Goal: Task Accomplishment & Management: Use online tool/utility

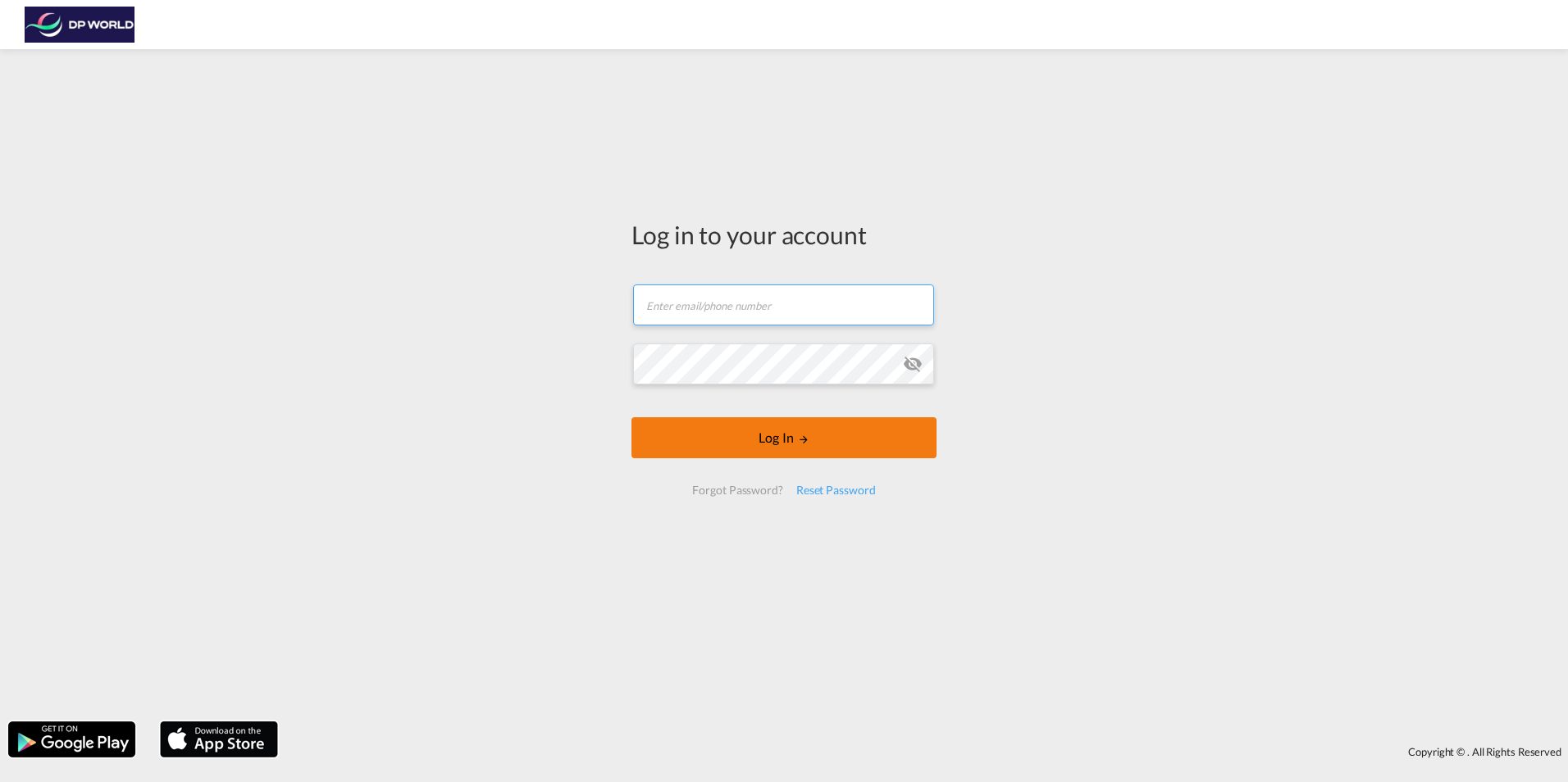
type input "[PERSON_NAME][EMAIL_ADDRESS][PERSON_NAME][DOMAIN_NAME]"
click at [812, 437] on button "Log In" at bounding box center [784, 438] width 305 height 41
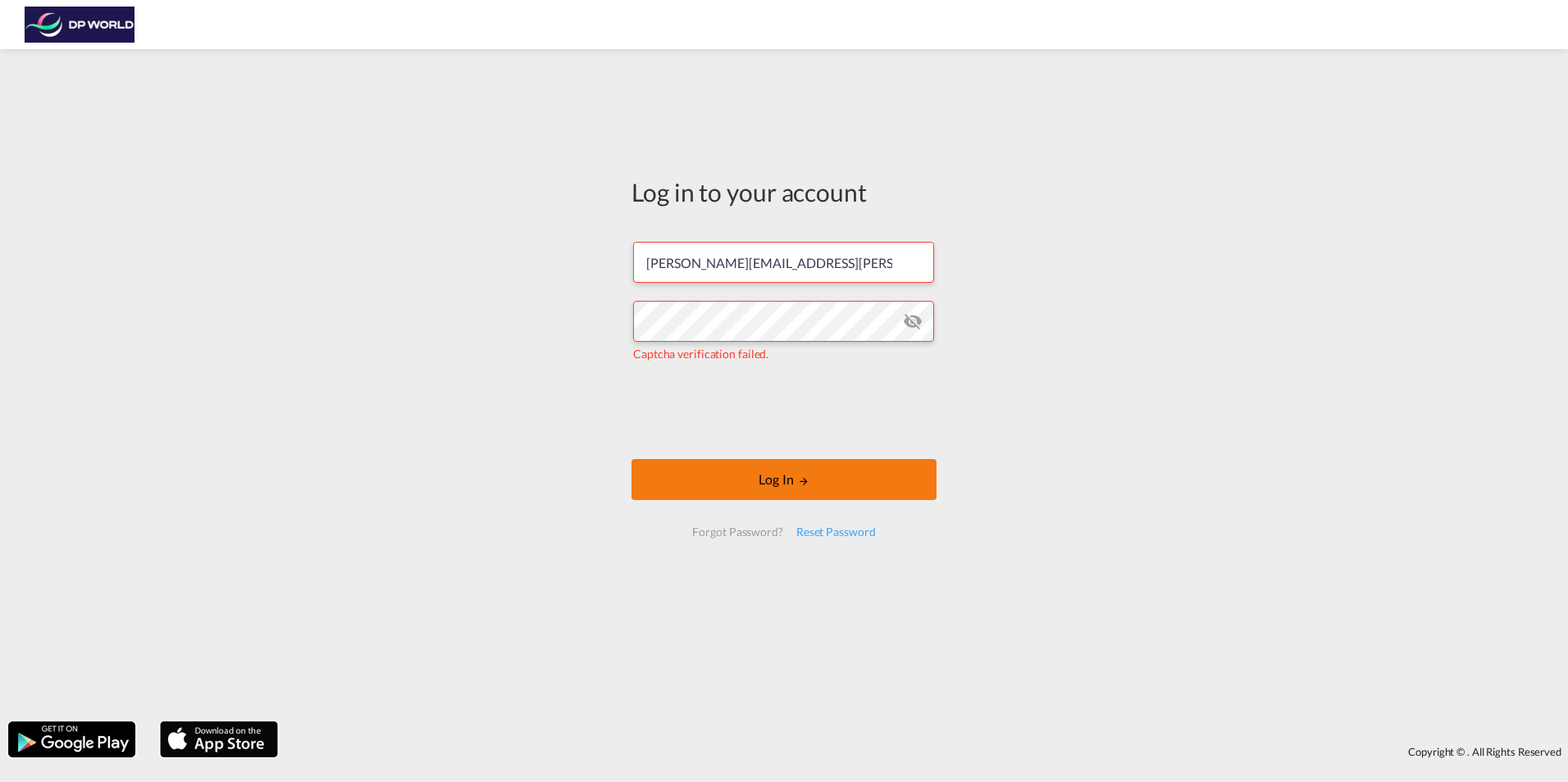
click at [740, 462] on button "Log In" at bounding box center [784, 479] width 305 height 41
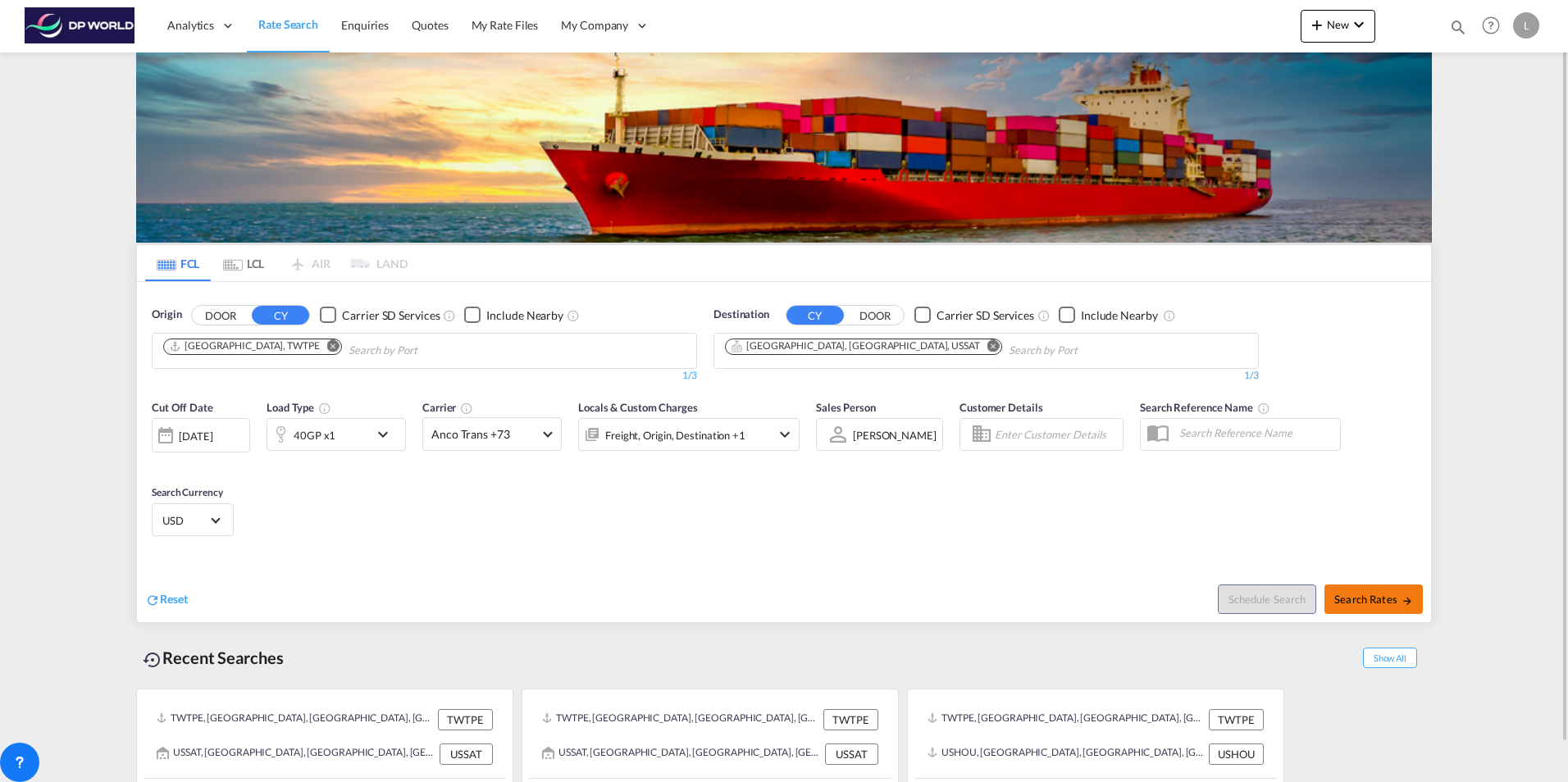
click at [1370, 597] on span "Search Rates" at bounding box center [1374, 599] width 79 height 13
type input "TWTPE to USSAT / [DATE]"
